Goal: Use online tool/utility: Utilize a website feature to perform a specific function

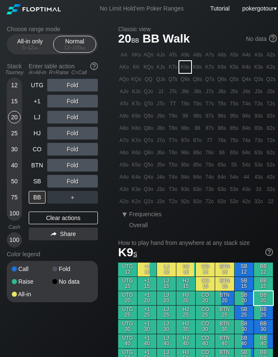
click at [18, 99] on div "15" at bounding box center [14, 101] width 13 height 13
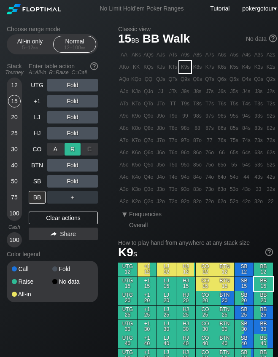
click at [72, 150] on div "R ✕" at bounding box center [73, 149] width 16 height 13
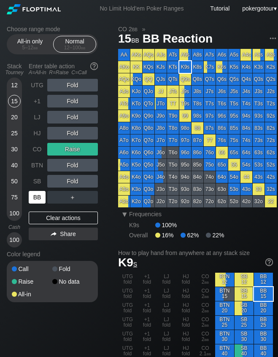
click at [38, 199] on div "BB" at bounding box center [37, 197] width 17 height 13
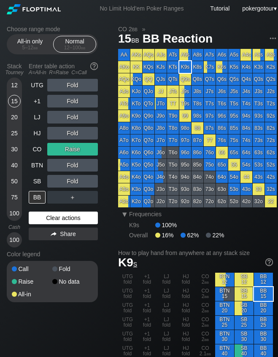
click at [70, 219] on div "Clear actions" at bounding box center [63, 218] width 69 height 13
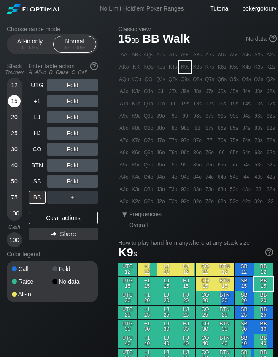
click at [15, 103] on div "15" at bounding box center [14, 101] width 13 height 13
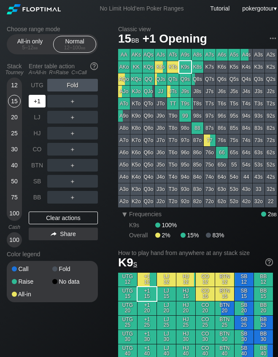
click at [35, 103] on div "+1" at bounding box center [37, 101] width 17 height 13
click at [65, 101] on div "R ✕" at bounding box center [73, 101] width 16 height 13
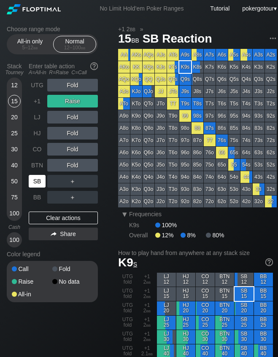
click at [32, 175] on div "SB" at bounding box center [37, 181] width 17 height 13
click at [39, 184] on div "SB" at bounding box center [37, 181] width 17 height 13
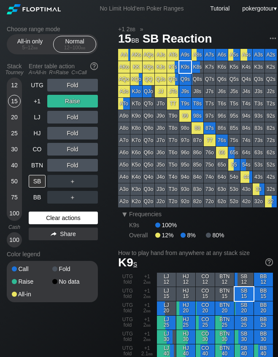
click at [48, 218] on div "Clear actions" at bounding box center [63, 218] width 69 height 13
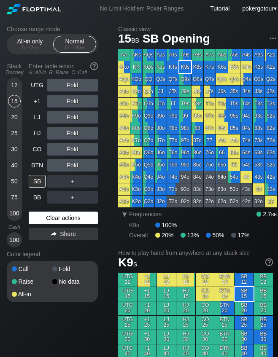
click at [82, 218] on div "Clear actions" at bounding box center [63, 218] width 69 height 13
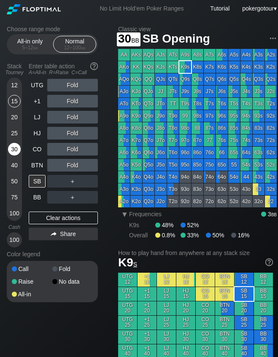
click at [16, 150] on div "30" at bounding box center [14, 149] width 13 height 13
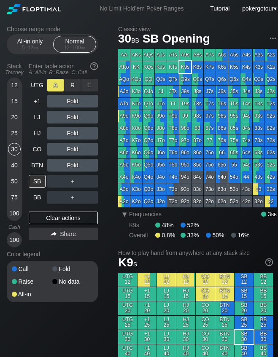
click at [58, 86] on div "A ✕" at bounding box center [55, 85] width 16 height 13
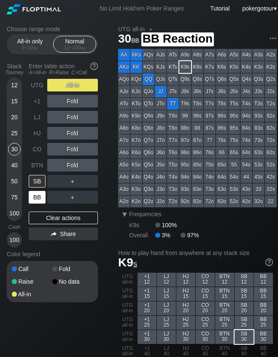
click at [35, 201] on div "BB" at bounding box center [37, 197] width 17 height 13
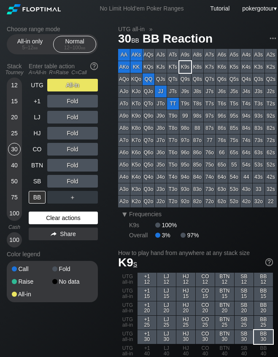
click at [35, 215] on div "Clear actions" at bounding box center [63, 218] width 69 height 13
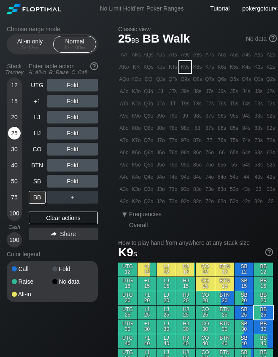
click at [15, 135] on div "25" at bounding box center [14, 133] width 13 height 13
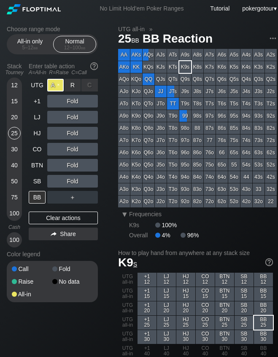
click at [62, 87] on div "A ✕" at bounding box center [55, 85] width 16 height 13
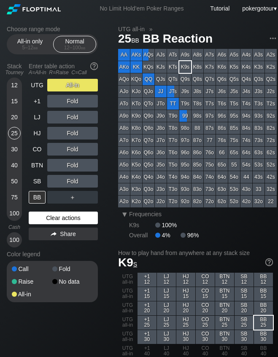
click at [54, 218] on div "Clear actions" at bounding box center [63, 218] width 69 height 13
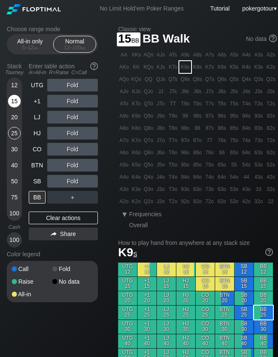
click at [16, 103] on div "15" at bounding box center [14, 101] width 13 height 13
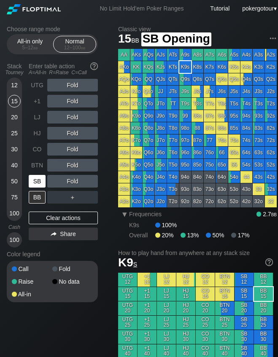
click at [38, 184] on div "SB" at bounding box center [37, 181] width 17 height 13
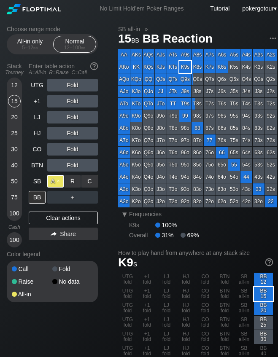
click at [53, 181] on div "A ✕" at bounding box center [55, 181] width 16 height 13
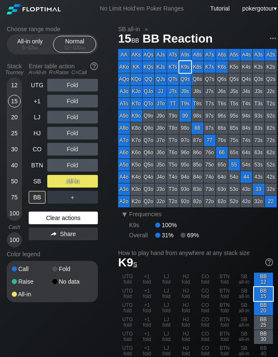
click at [45, 217] on div "Clear actions" at bounding box center [63, 218] width 69 height 13
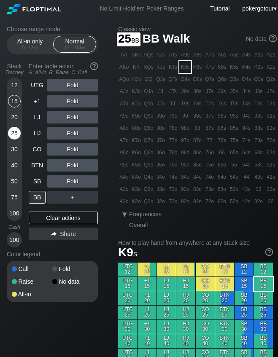
click at [15, 134] on div "25" at bounding box center [14, 133] width 13 height 13
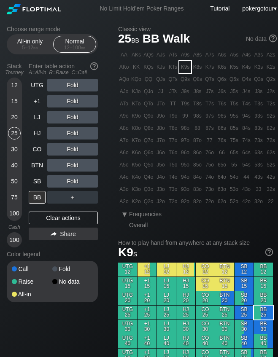
click at [28, 135] on div "Stack Tourney Enter table action A=All-in R=Raise C=Call [PHONE_NUMBER] [PHONE_…" at bounding box center [52, 153] width 91 height 188
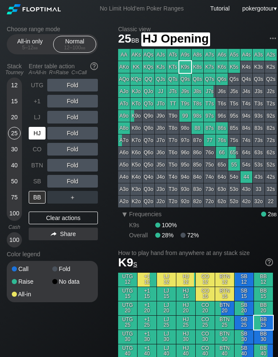
click at [33, 135] on div "HJ" at bounding box center [37, 133] width 17 height 13
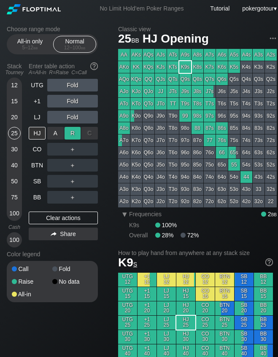
click at [73, 137] on div "R ✕" at bounding box center [73, 133] width 16 height 13
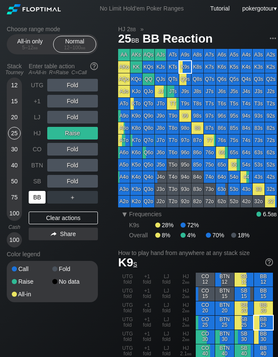
click at [38, 197] on div "BB" at bounding box center [37, 197] width 17 height 13
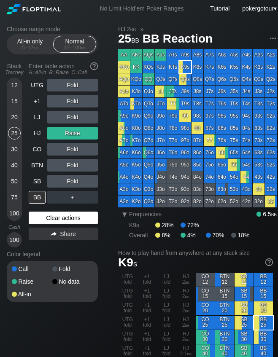
click at [66, 219] on div "Clear actions" at bounding box center [63, 218] width 69 height 13
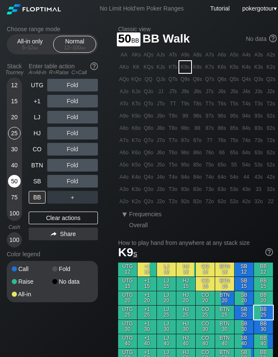
click at [11, 184] on div "50" at bounding box center [14, 181] width 13 height 13
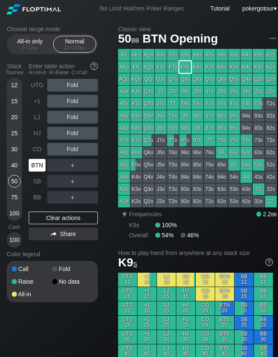
click at [33, 166] on div "BTN" at bounding box center [37, 165] width 17 height 13
click at [13, 151] on div "30" at bounding box center [14, 149] width 13 height 13
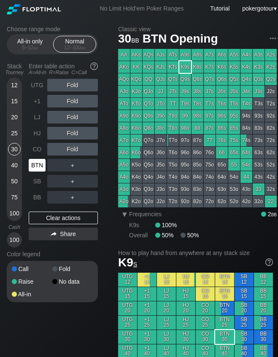
click at [37, 167] on div "BTN" at bounding box center [37, 165] width 17 height 13
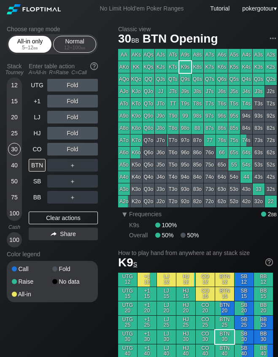
click at [34, 45] on span "bb" at bounding box center [35, 48] width 5 height 6
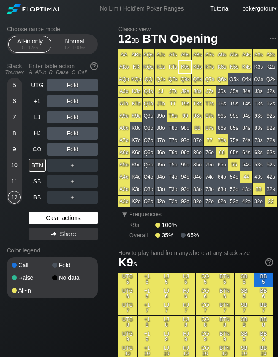
click at [76, 216] on div "Clear actions" at bounding box center [63, 218] width 69 height 13
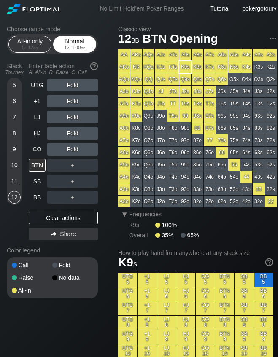
click at [69, 43] on div "Normal 12 – 100 bb" at bounding box center [74, 44] width 39 height 16
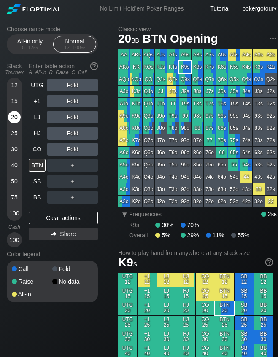
click at [13, 117] on div "20" at bounding box center [14, 117] width 13 height 13
drag, startPoint x: 73, startPoint y: 165, endPoint x: 68, endPoint y: 169, distance: 6.3
click at [73, 165] on div "R ✕" at bounding box center [73, 165] width 16 height 13
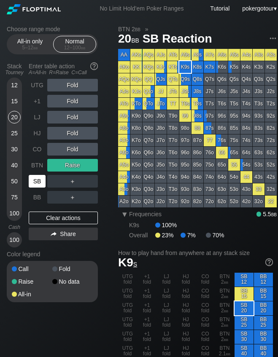
click at [40, 181] on div "SB" at bounding box center [37, 181] width 17 height 13
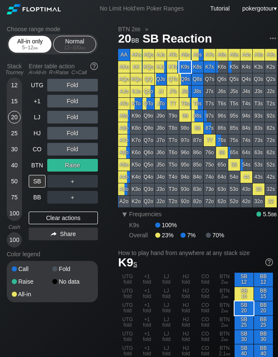
click at [14, 47] on div "5 – 12 bb" at bounding box center [29, 48] width 35 height 6
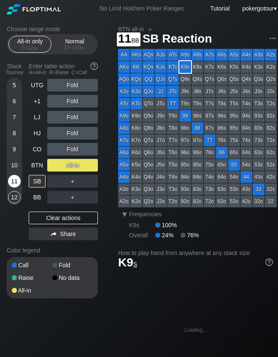
click at [13, 181] on div "11" at bounding box center [14, 181] width 13 height 13
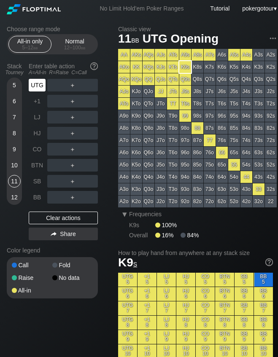
click at [38, 85] on div "UTG" at bounding box center [37, 85] width 17 height 13
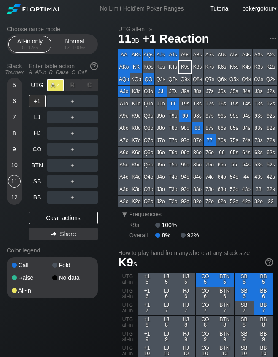
click at [51, 86] on div "A ✕" at bounding box center [55, 85] width 16 height 13
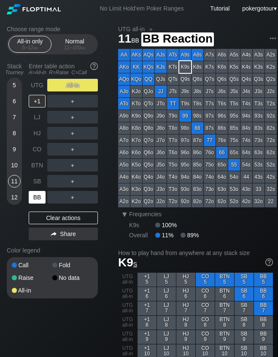
click at [35, 198] on div "BB" at bounding box center [37, 197] width 17 height 13
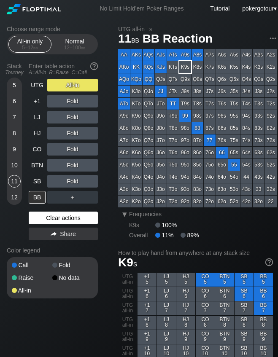
click at [58, 219] on div "Clear actions" at bounding box center [63, 218] width 69 height 13
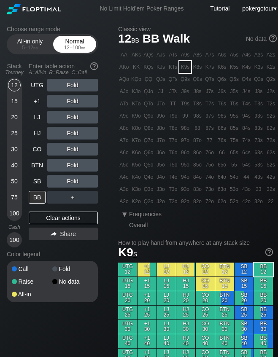
click at [81, 52] on div "Normal 12 – 100 bb" at bounding box center [74, 44] width 39 height 16
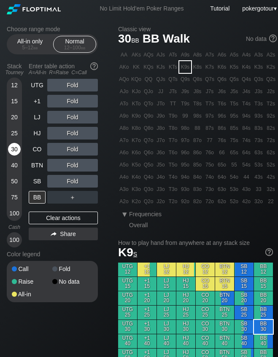
click at [16, 151] on div "30" at bounding box center [14, 149] width 13 height 13
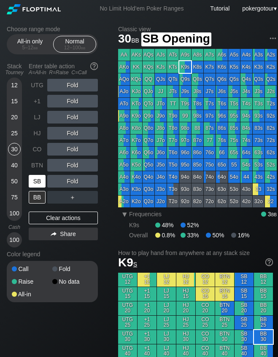
click at [42, 184] on div "SB" at bounding box center [37, 181] width 17 height 13
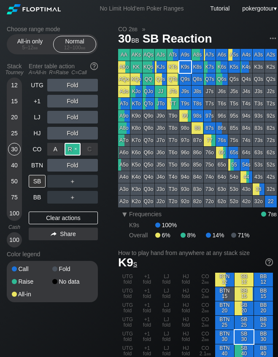
click at [70, 149] on div "R ✕" at bounding box center [73, 149] width 16 height 13
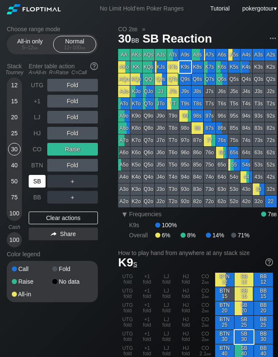
click at [35, 180] on div "SB" at bounding box center [37, 181] width 17 height 13
drag, startPoint x: 59, startPoint y: 220, endPoint x: 52, endPoint y: 200, distance: 21.1
click at [59, 220] on div "Clear actions" at bounding box center [63, 218] width 69 height 13
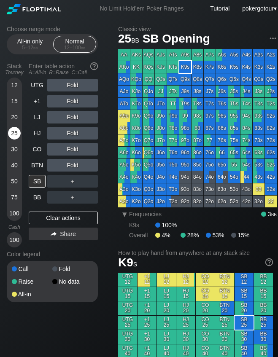
click at [9, 135] on div "25" at bounding box center [14, 133] width 13 height 13
click at [72, 89] on div "R ✕" at bounding box center [73, 85] width 16 height 13
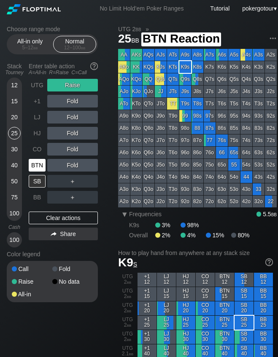
click at [36, 171] on div "BTN" at bounding box center [37, 165] width 17 height 13
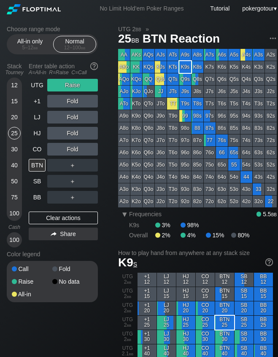
click at [16, 148] on div "30" at bounding box center [14, 149] width 13 height 13
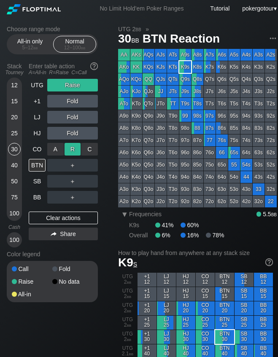
click at [74, 146] on div "R ✕" at bounding box center [73, 149] width 16 height 13
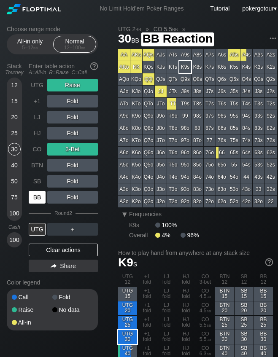
click at [39, 193] on div "BB" at bounding box center [37, 197] width 17 height 13
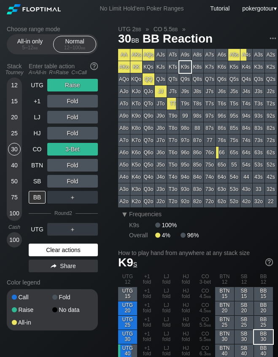
click at [63, 251] on div "Clear actions" at bounding box center [63, 250] width 69 height 13
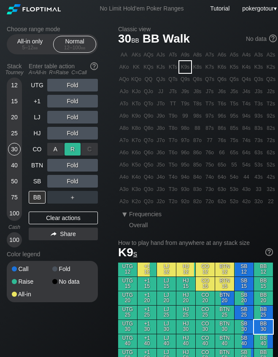
click at [72, 152] on div "R ✕" at bounding box center [73, 149] width 16 height 13
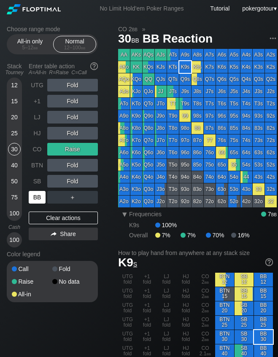
click at [34, 199] on div "BB" at bounding box center [37, 197] width 17 height 13
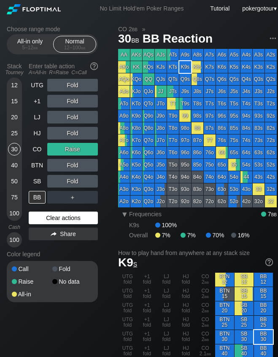
click at [43, 217] on div "Clear actions" at bounding box center [63, 218] width 69 height 13
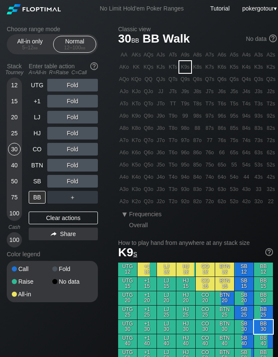
click at [15, 165] on div "40" at bounding box center [14, 165] width 13 height 13
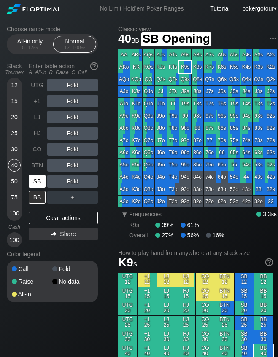
click at [40, 183] on div "SB" at bounding box center [37, 181] width 17 height 13
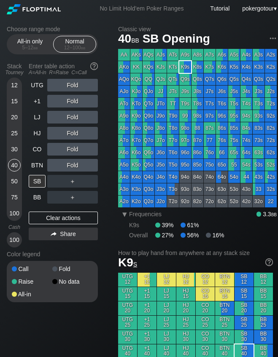
click at [16, 178] on div "50" at bounding box center [14, 181] width 13 height 13
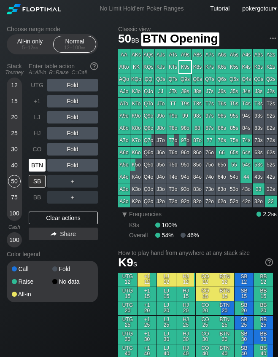
click at [39, 167] on div "BTN" at bounding box center [37, 165] width 17 height 13
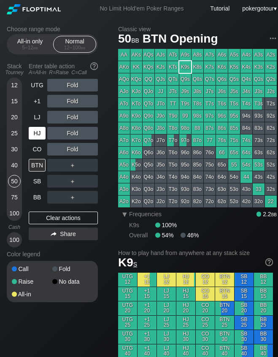
click at [39, 137] on div "HJ" at bounding box center [37, 133] width 17 height 13
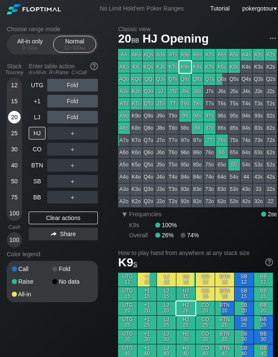
click at [11, 113] on div "20" at bounding box center [14, 117] width 13 height 13
click at [35, 134] on div "HJ" at bounding box center [37, 133] width 17 height 13
click at [69, 134] on div "R ✕" at bounding box center [73, 133] width 16 height 13
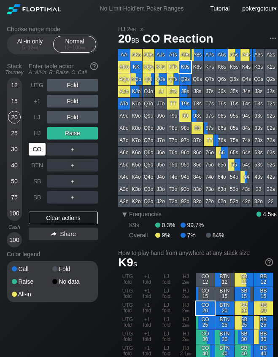
click at [33, 146] on div "CO" at bounding box center [37, 149] width 17 height 13
click at [38, 165] on div "BTN" at bounding box center [37, 165] width 17 height 13
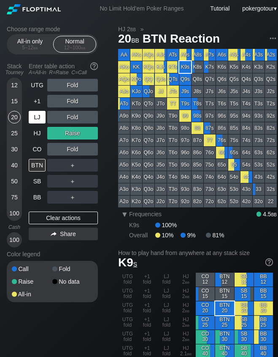
click at [40, 120] on div "LJ" at bounding box center [37, 117] width 17 height 13
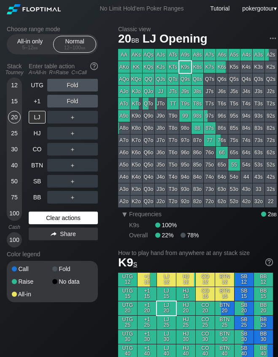
click at [76, 214] on div "Clear actions" at bounding box center [63, 218] width 69 height 13
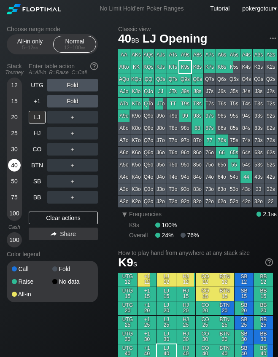
click at [17, 166] on div "40" at bounding box center [14, 165] width 13 height 13
click at [16, 166] on div "40" at bounding box center [14, 165] width 13 height 13
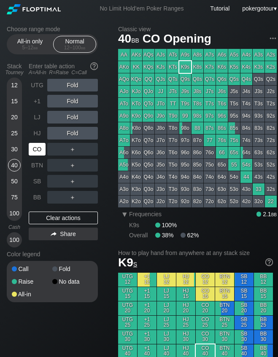
click at [38, 151] on div "CO" at bounding box center [37, 149] width 17 height 13
click at [71, 150] on div "R ✕" at bounding box center [73, 149] width 16 height 13
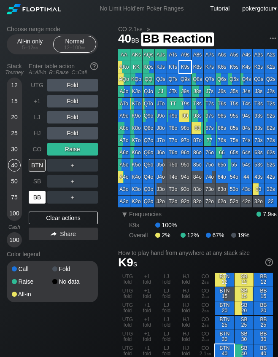
click at [37, 197] on div "BB" at bounding box center [37, 197] width 17 height 13
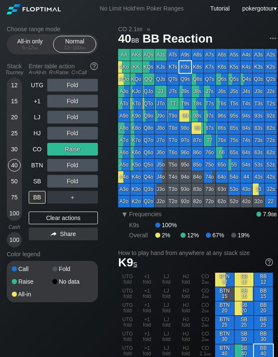
click at [11, 100] on div "15" at bounding box center [14, 101] width 13 height 13
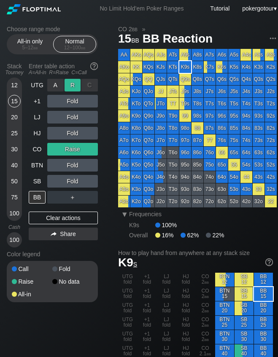
click at [75, 84] on div "R ✕" at bounding box center [73, 85] width 16 height 13
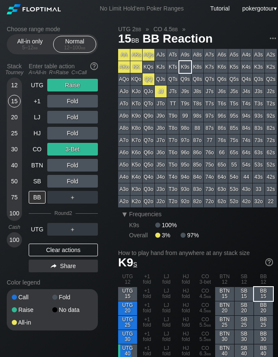
drag, startPoint x: 75, startPoint y: 252, endPoint x: 61, endPoint y: 205, distance: 48.7
click at [75, 252] on div "Clear actions" at bounding box center [63, 250] width 69 height 13
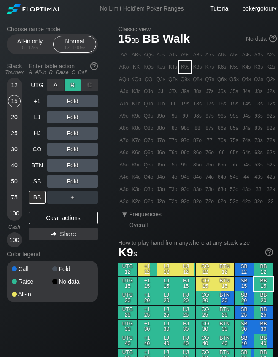
click at [71, 86] on div "R ✕" at bounding box center [73, 85] width 16 height 13
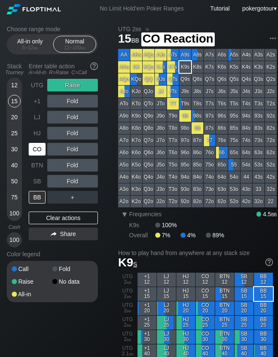
click at [37, 150] on div "CO" at bounding box center [37, 149] width 17 height 13
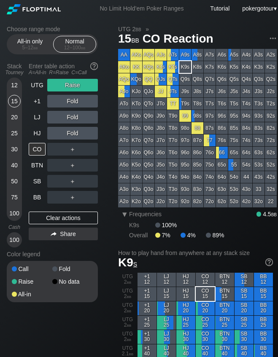
drag, startPoint x: 62, startPoint y: 219, endPoint x: 10, endPoint y: 177, distance: 66.9
click at [62, 219] on div "Clear actions" at bounding box center [63, 218] width 69 height 13
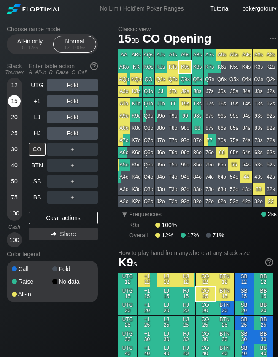
click at [18, 107] on div "15" at bounding box center [14, 103] width 13 height 16
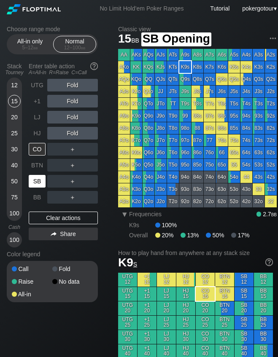
click at [43, 181] on div "SB" at bounding box center [37, 181] width 17 height 13
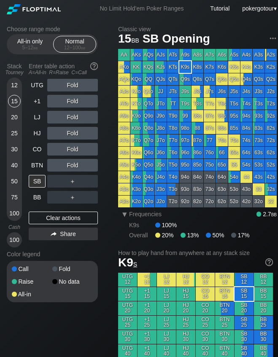
click at [11, 116] on div "20" at bounding box center [14, 117] width 13 height 13
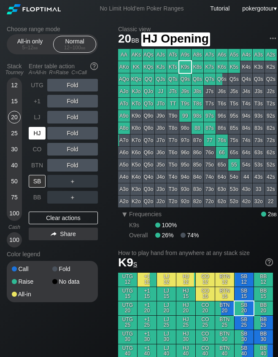
click at [35, 130] on div "HJ" at bounding box center [37, 133] width 17 height 13
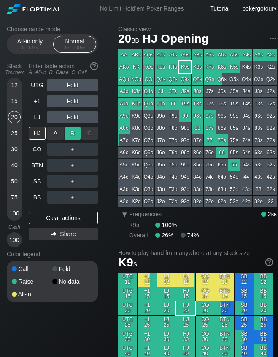
click at [73, 134] on div "R ✕" at bounding box center [73, 133] width 16 height 13
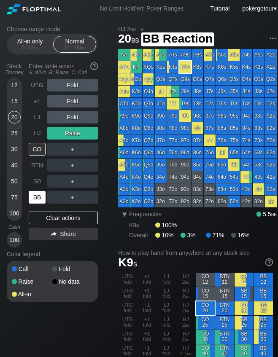
click at [39, 203] on div "BB" at bounding box center [37, 197] width 17 height 13
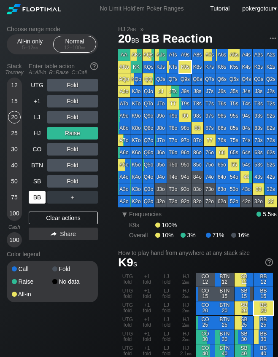
drag, startPoint x: 61, startPoint y: 215, endPoint x: 41, endPoint y: 191, distance: 31.5
click at [61, 215] on div "Clear actions" at bounding box center [63, 218] width 69 height 13
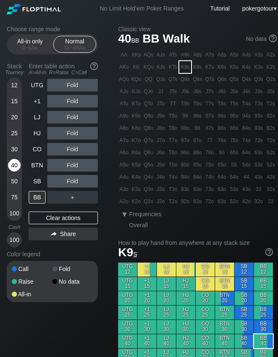
click at [18, 162] on div "40" at bounding box center [14, 165] width 13 height 13
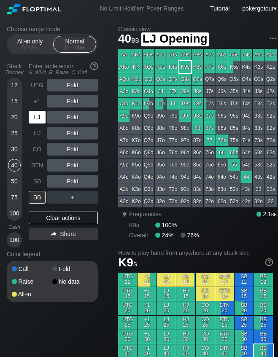
click at [35, 121] on div "LJ" at bounding box center [37, 117] width 17 height 13
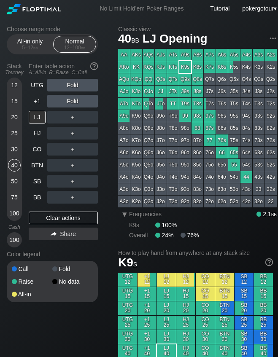
click at [16, 182] on div "50" at bounding box center [14, 181] width 13 height 13
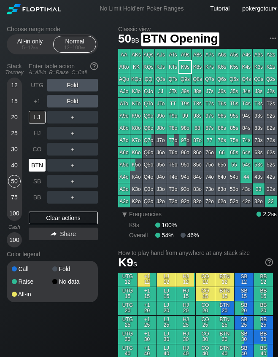
click at [35, 170] on div "BTN" at bounding box center [37, 165] width 17 height 13
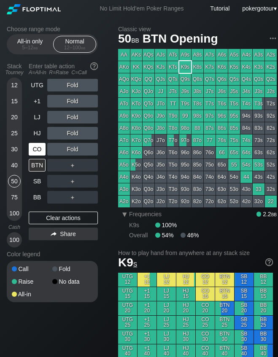
click at [40, 151] on div "CO" at bounding box center [37, 149] width 17 height 13
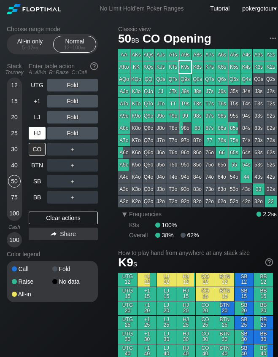
click at [41, 134] on div "HJ" at bounding box center [37, 133] width 17 height 13
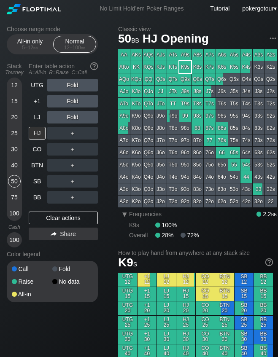
click at [13, 149] on div "30" at bounding box center [14, 149] width 13 height 13
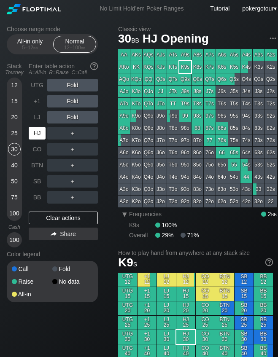
click at [35, 135] on div "HJ" at bounding box center [37, 133] width 17 height 13
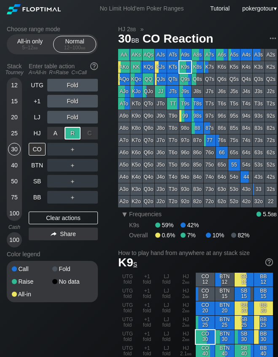
click at [74, 135] on div "R ✕" at bounding box center [73, 133] width 16 height 13
click at [76, 183] on div "R ✕" at bounding box center [73, 181] width 16 height 13
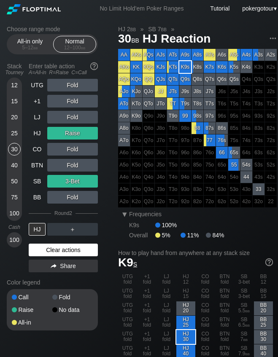
click at [67, 248] on div "Clear actions" at bounding box center [63, 250] width 69 height 13
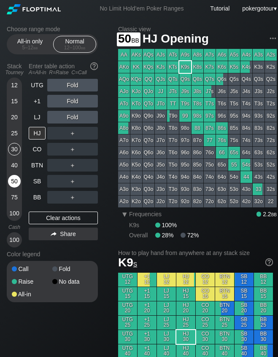
click at [11, 182] on div "50" at bounding box center [14, 181] width 13 height 13
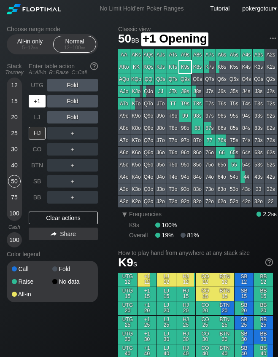
click at [38, 100] on div "+1" at bounding box center [37, 101] width 17 height 13
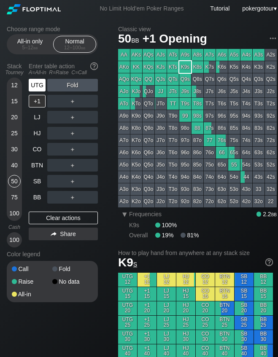
click at [40, 87] on div "UTG" at bounding box center [37, 85] width 17 height 13
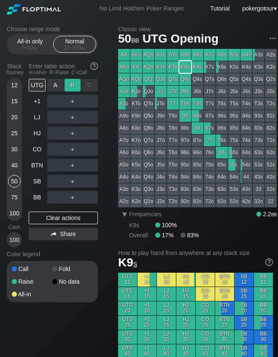
click at [66, 90] on div "R ✕" at bounding box center [73, 85] width 16 height 13
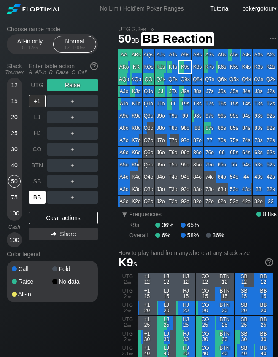
click at [38, 193] on div "BB" at bounding box center [37, 197] width 17 height 13
